Goal: Transaction & Acquisition: Purchase product/service

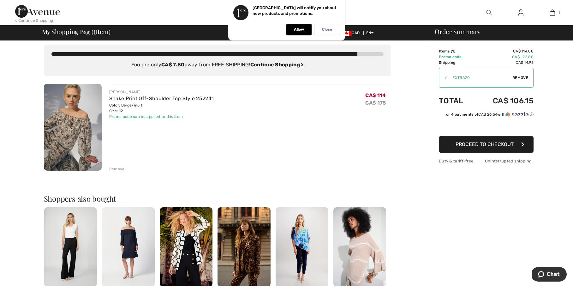
scroll to position [5, 0]
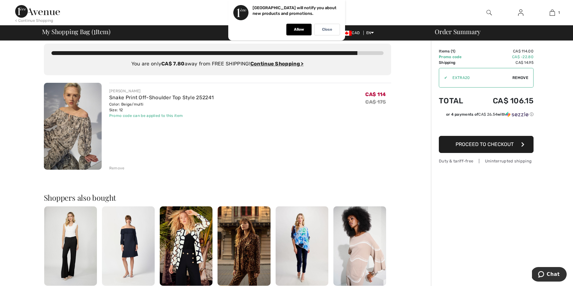
click at [524, 144] on icon "button" at bounding box center [522, 144] width 3 height 5
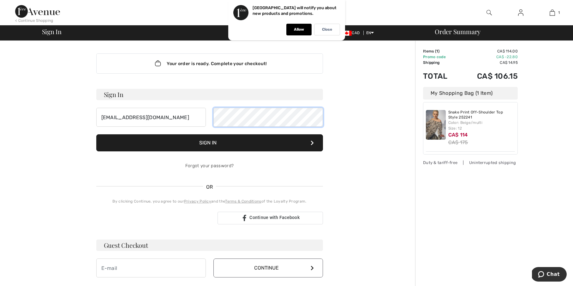
scroll to position [0, 0]
click at [210, 143] on button "Sign In" at bounding box center [209, 142] width 227 height 17
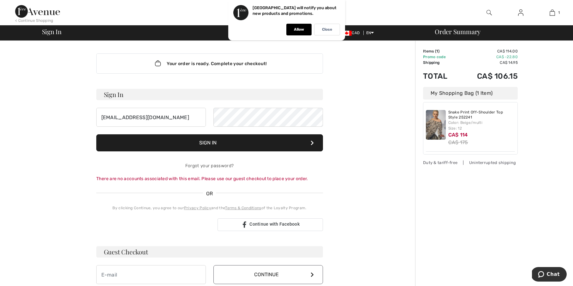
scroll to position [0, 0]
click at [183, 117] on input "[EMAIL_ADDRESS][DOMAIN_NAME]" at bounding box center [151, 117] width 110 height 19
type input "c"
type input "cfranciosa@cogeco.ca"
click at [208, 144] on button "Sign In" at bounding box center [209, 142] width 227 height 17
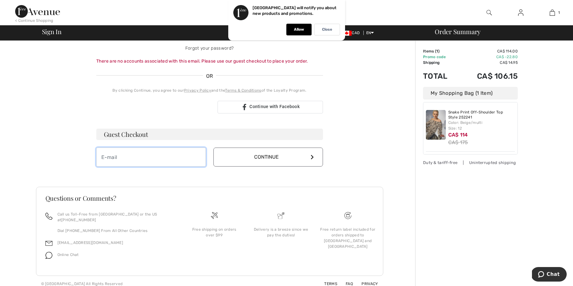
scroll to position [117, 0]
click at [127, 159] on input "email" at bounding box center [151, 157] width 110 height 19
type input "c"
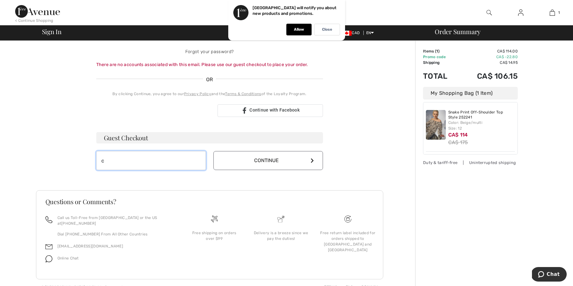
scroll to position [114, 0]
type input "c"
type input "christinefranciosa@outlook.com"
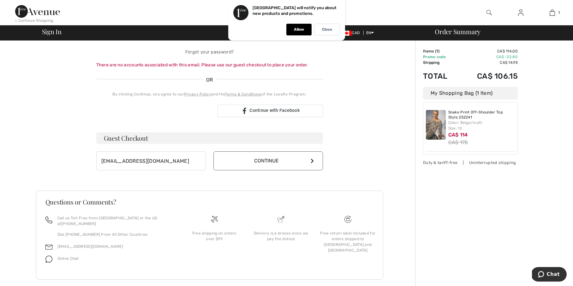
click at [312, 160] on icon at bounding box center [312, 160] width 3 height 5
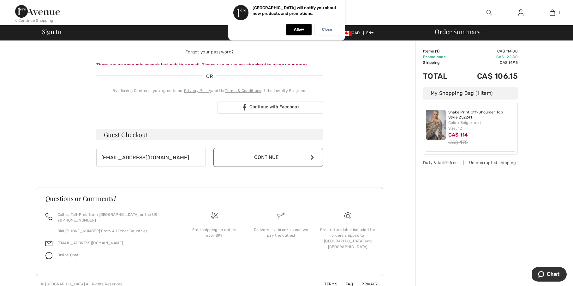
scroll to position [111, 0]
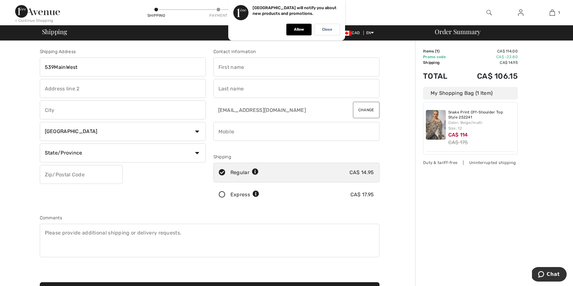
type input "539MainWest"
type input "Grimsby"
select select "ON"
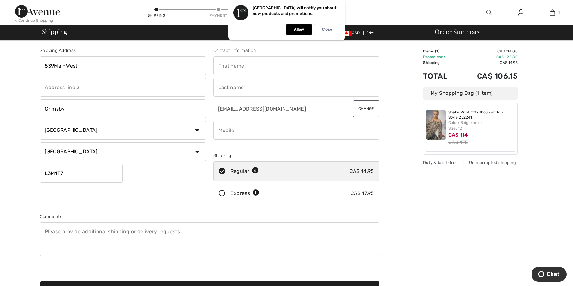
type input "L3M1T7"
type input "c"
type input "Christine"
type input "Franciosa"
type input "9059737930"
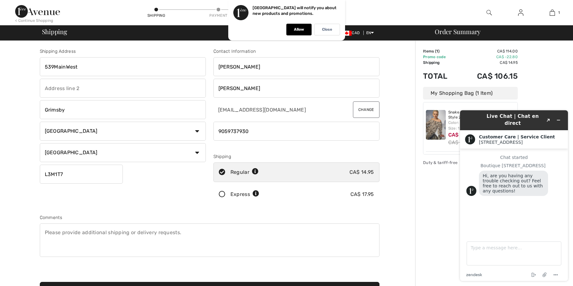
scroll to position [0, 0]
click at [552, 76] on div "Order Summary Details Items ( 1 ) CA$ 114.00 Promo code CA$ -22.80 Shipping CA$…" at bounding box center [494, 225] width 158 height 371
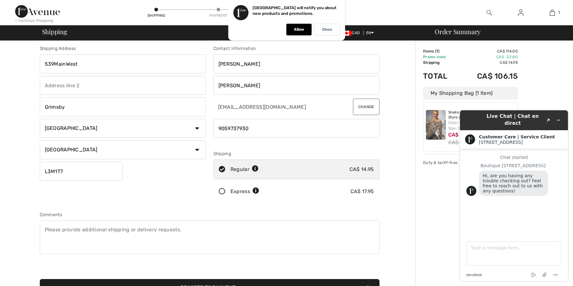
scroll to position [4, 0]
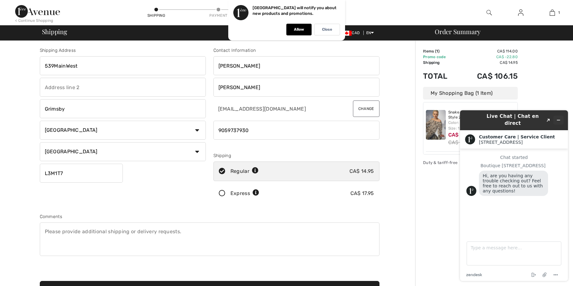
click at [558, 118] on icon "Minimize widget" at bounding box center [558, 120] width 4 height 4
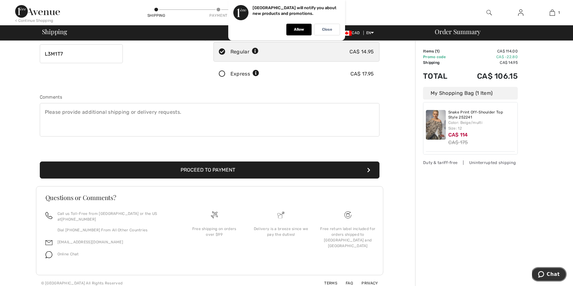
scroll to position [120, 0]
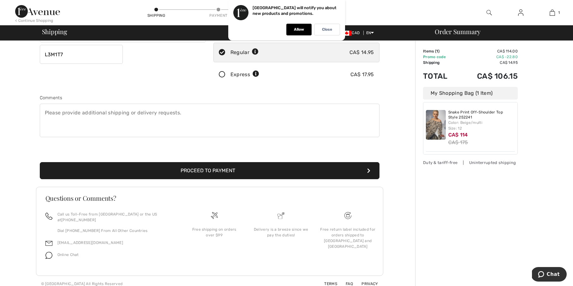
click at [369, 170] on icon "submit" at bounding box center [368, 170] width 3 height 5
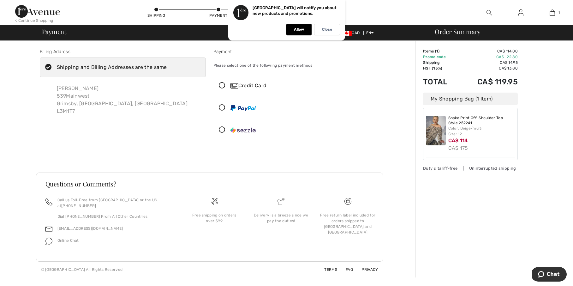
click at [222, 85] on icon at bounding box center [222, 85] width 17 height 7
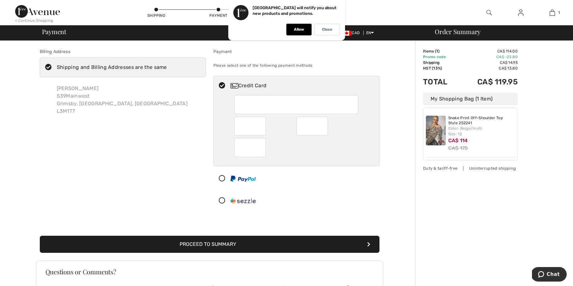
scroll to position [0, 0]
click at [223, 178] on icon at bounding box center [222, 178] width 17 height 7
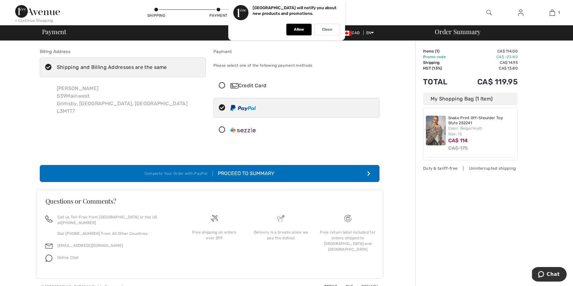
click at [369, 173] on icon "submit" at bounding box center [368, 173] width 3 height 5
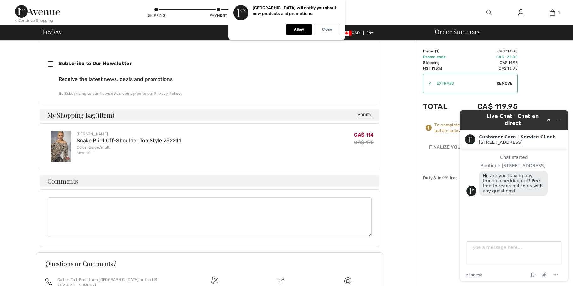
scroll to position [261, 0]
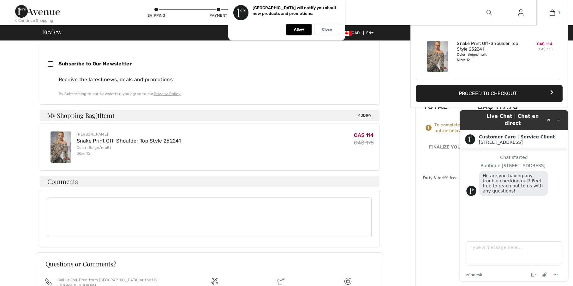
click at [552, 12] on img at bounding box center [552, 13] width 5 height 8
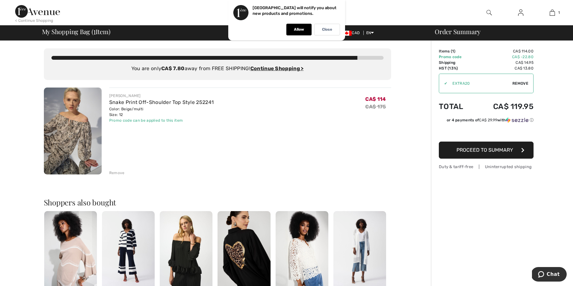
click at [118, 172] on div "Remove" at bounding box center [116, 173] width 15 height 6
